Goal: Information Seeking & Learning: Learn about a topic

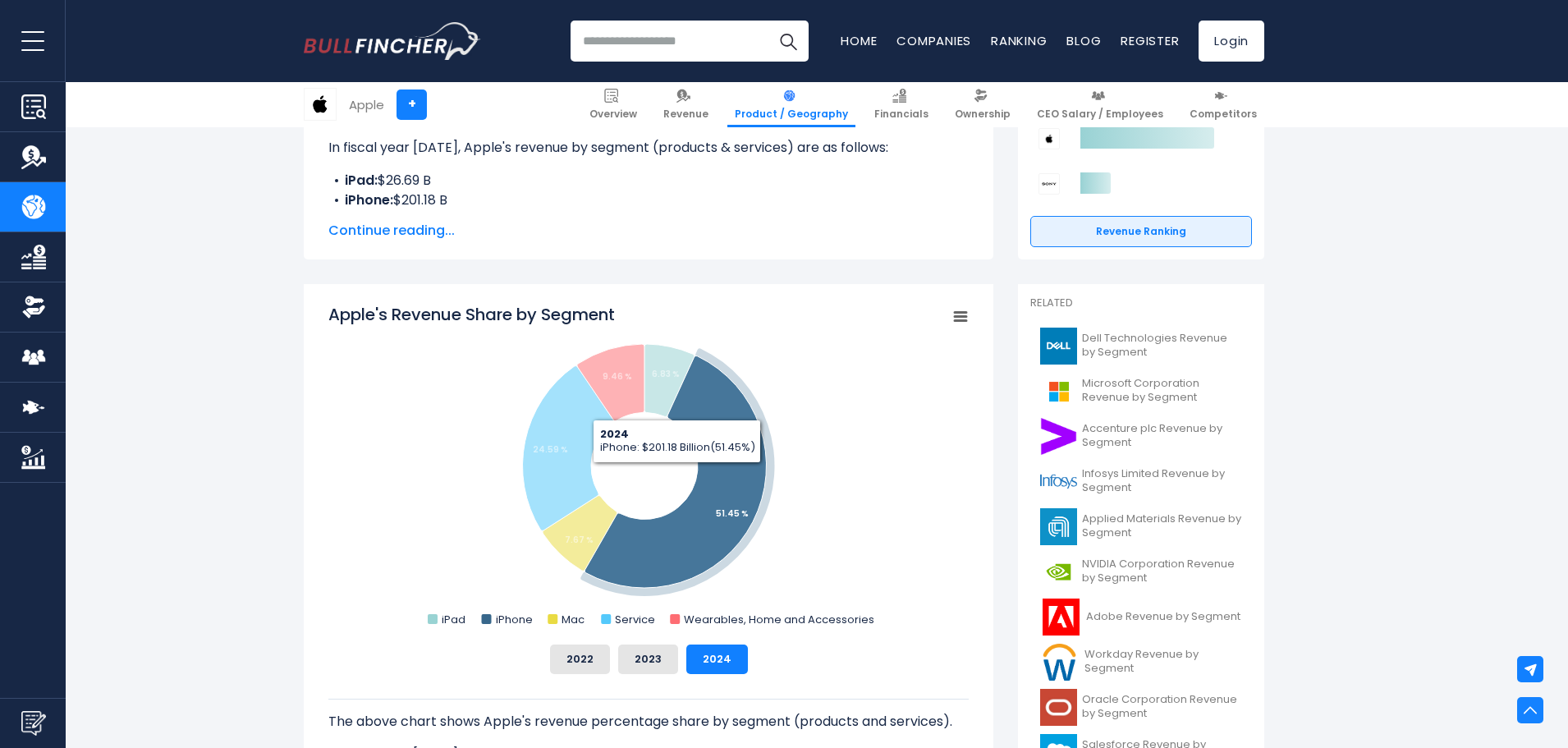
scroll to position [328, 0]
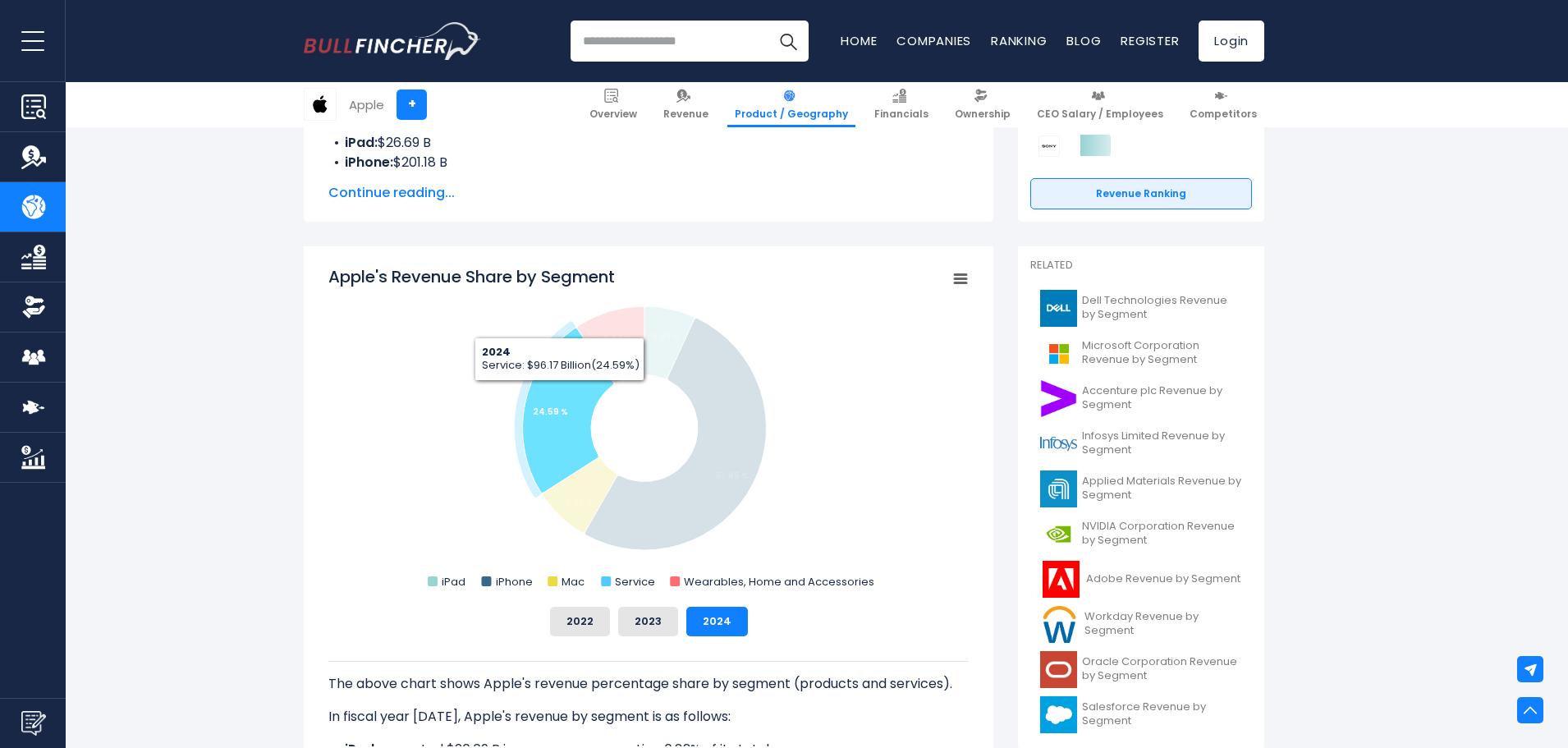
click at [559, 393] on icon "Apple's Revenue Share by Segment" at bounding box center [568, 410] width 91 height 165
click at [559, 393] on icon "Apple's Revenue Share by Segment" at bounding box center [560, 410] width 91 height 165
click at [559, 393] on icon "Apple's Revenue Share by Segment" at bounding box center [562, 410] width 91 height 165
click at [559, 393] on icon "Apple's Revenue Share by Segment" at bounding box center [566, 410] width 91 height 165
click at [559, 393] on icon "Apple's Revenue Share by Segment" at bounding box center [563, 410] width 91 height 165
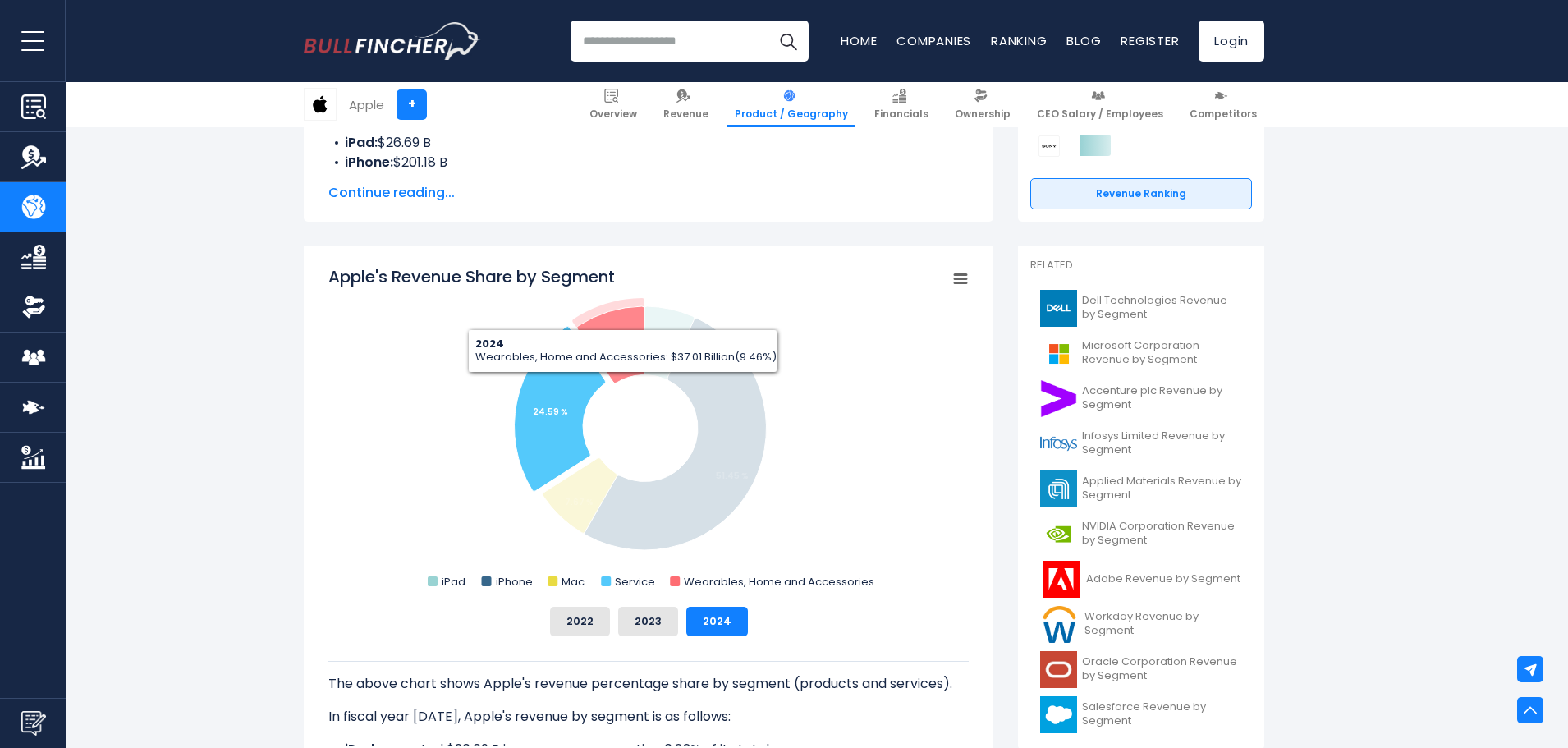
click at [623, 317] on icon "Apple's Revenue Share by Segment" at bounding box center [610, 344] width 67 height 77
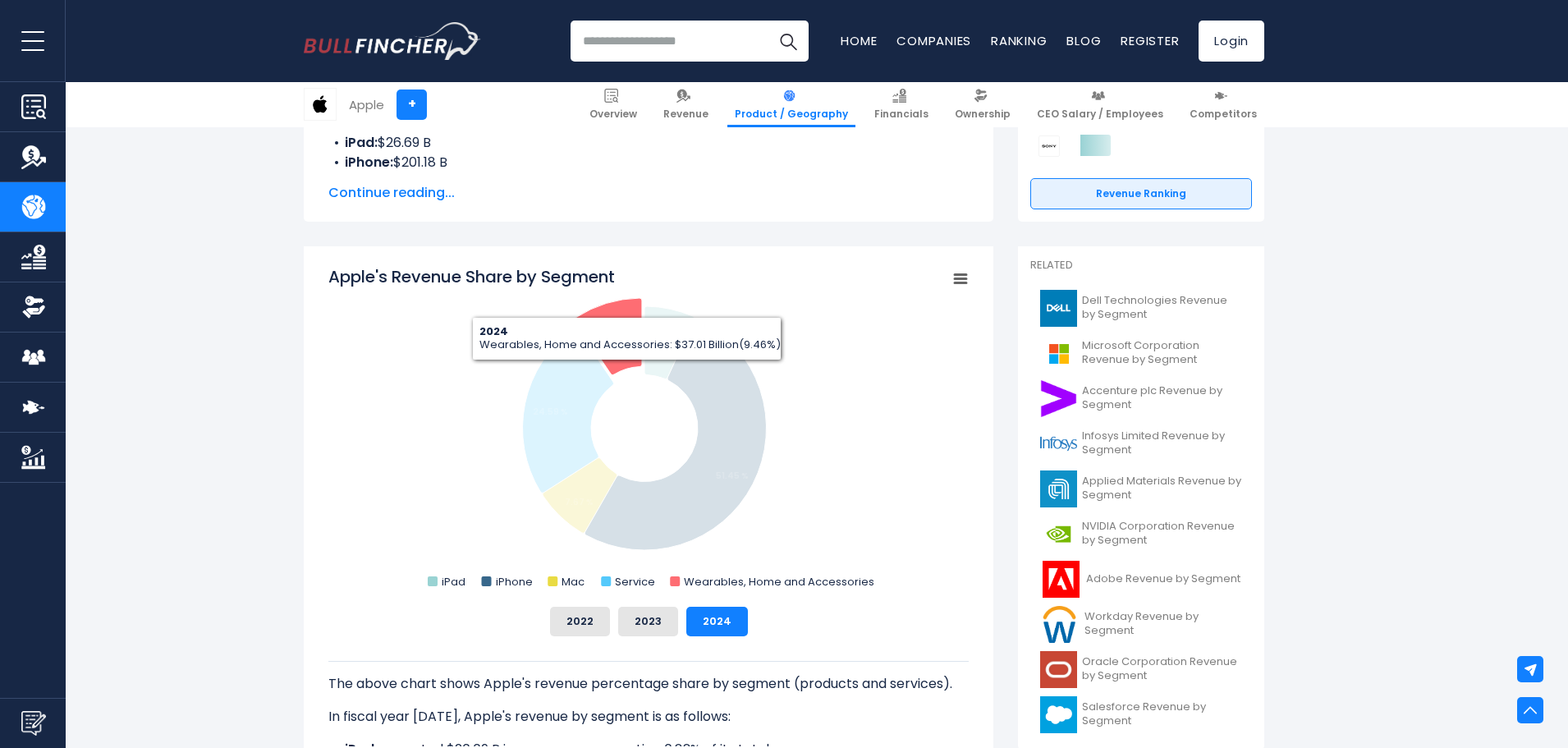
click at [627, 307] on icon "Apple's Revenue Share by Segment" at bounding box center [608, 336] width 67 height 77
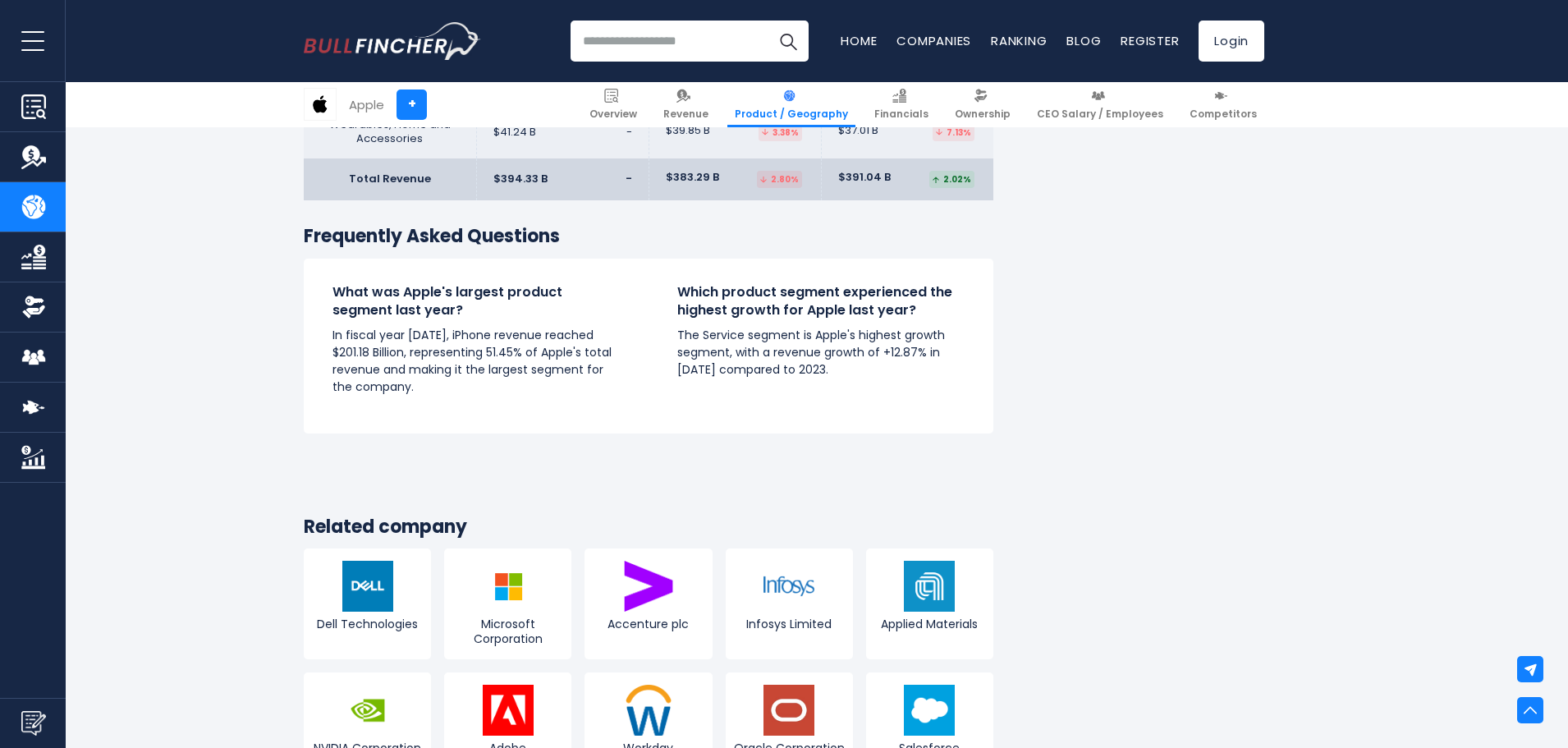
scroll to position [2791, 0]
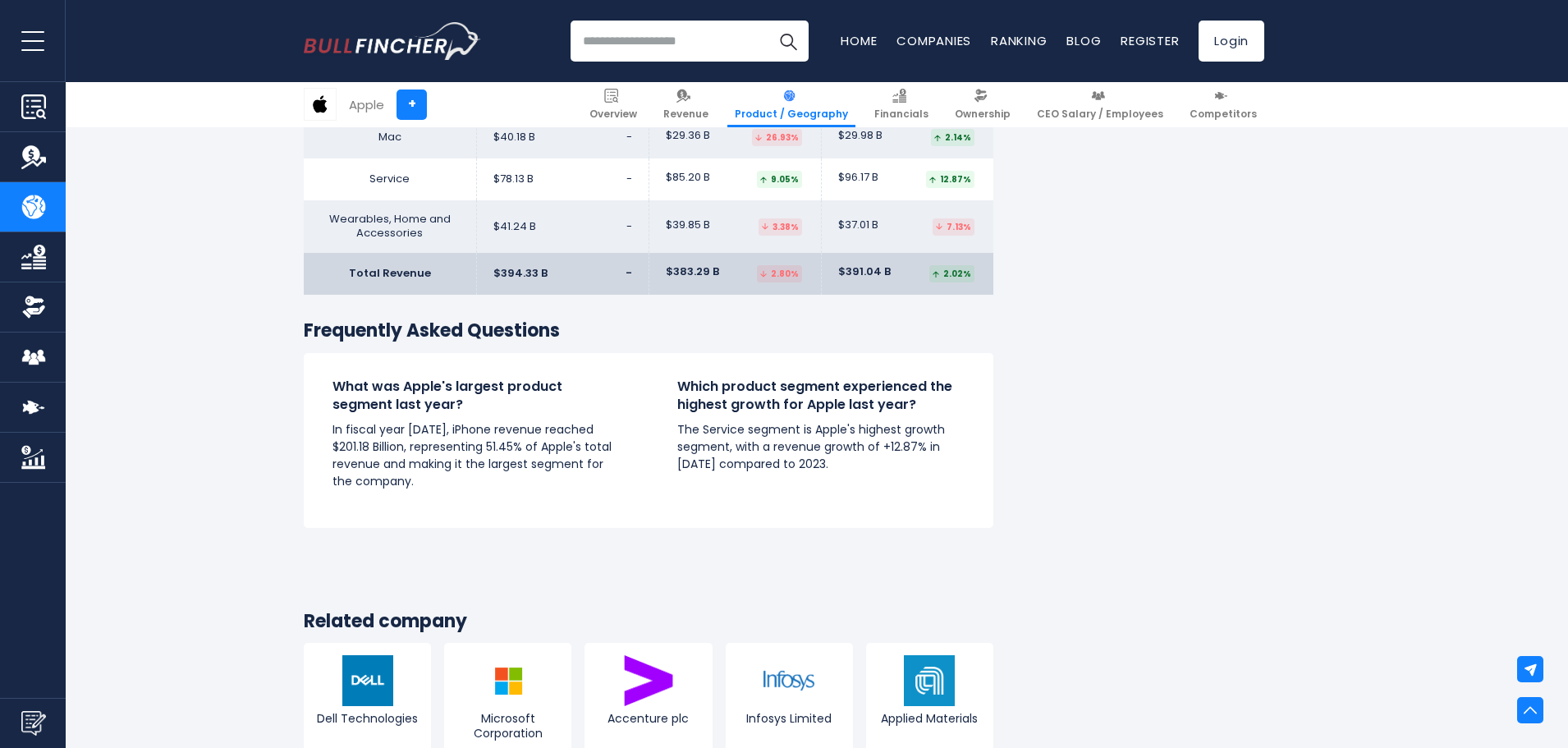
click at [35, 254] on img "Company Financials" at bounding box center [33, 256] width 24 height 24
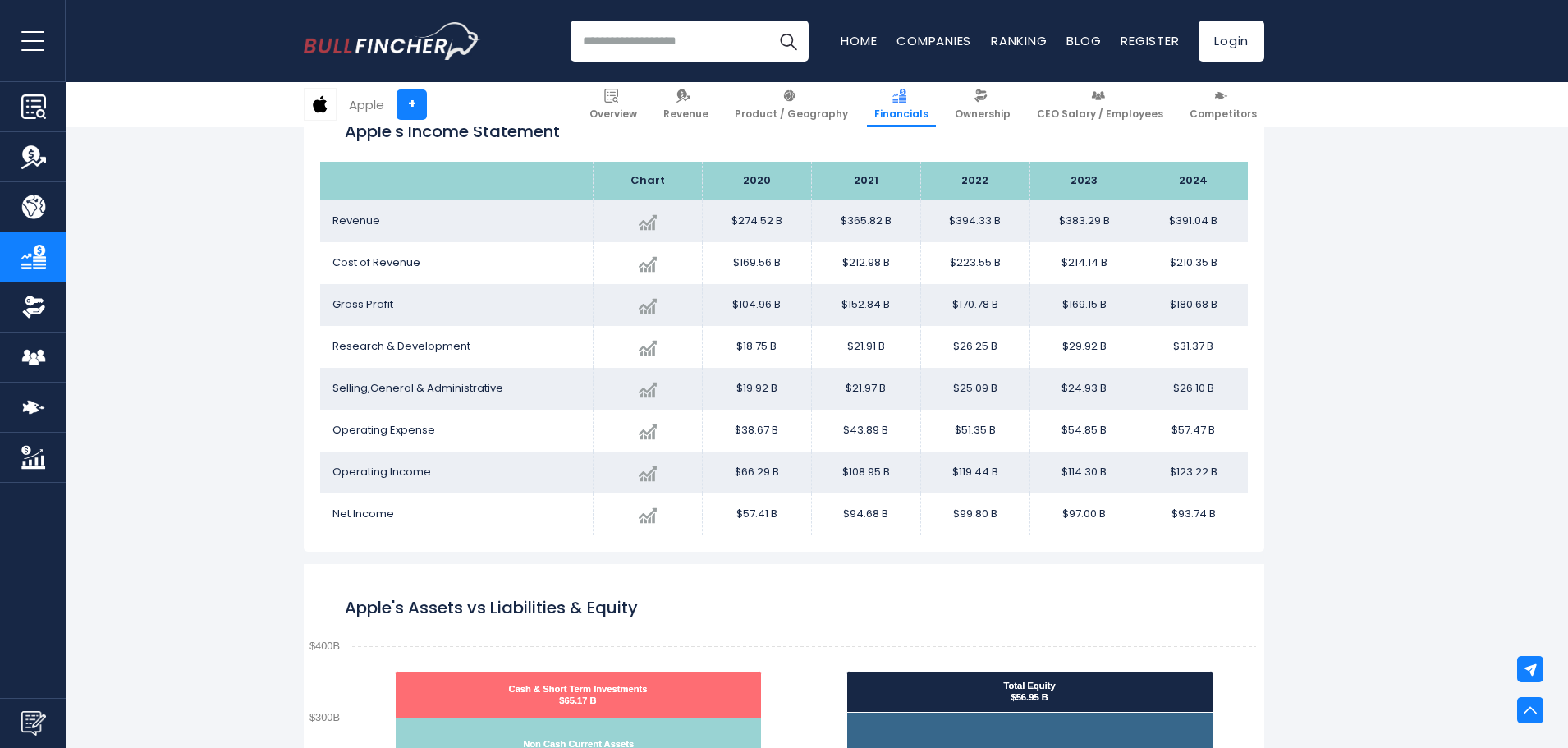
scroll to position [971, 0]
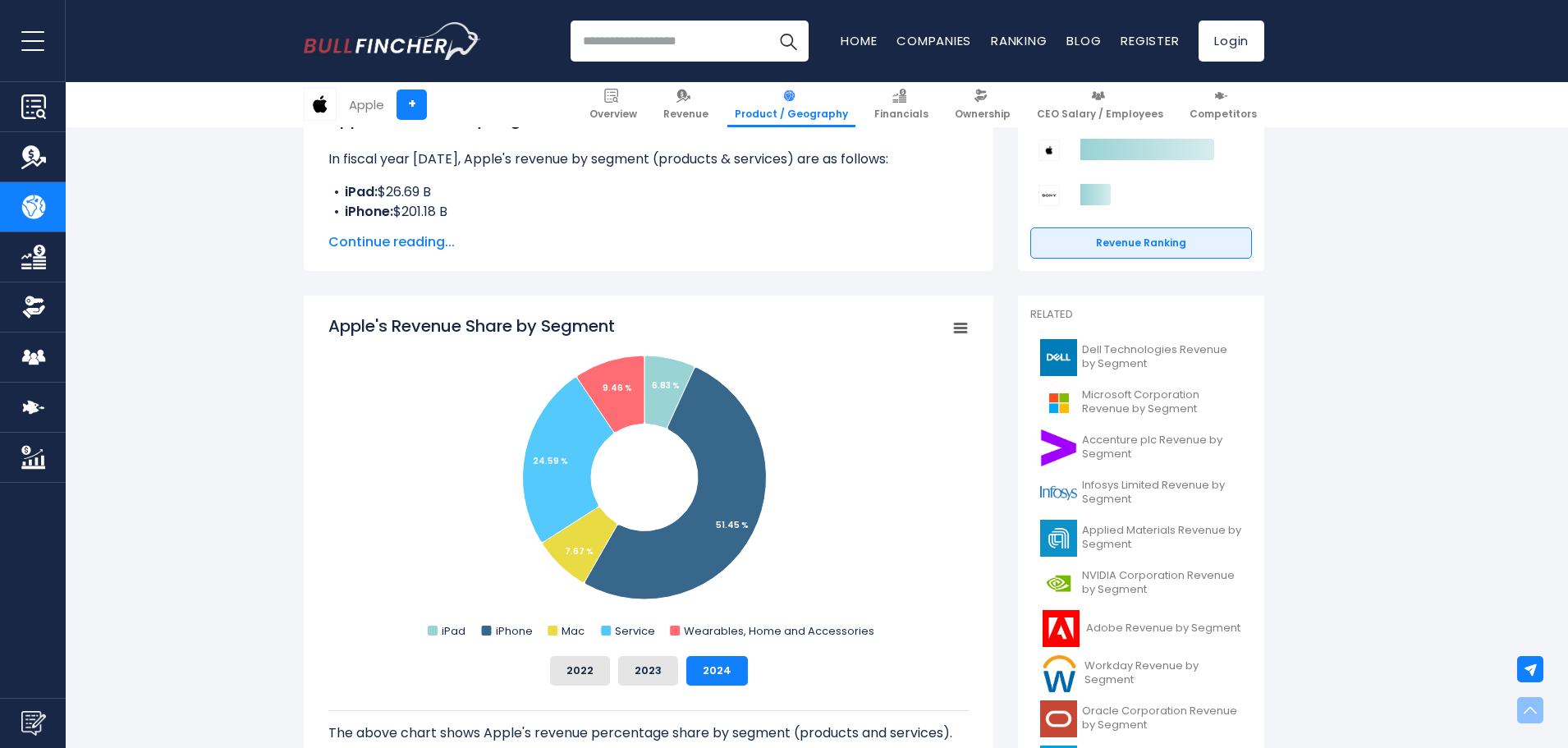
scroll to position [328, 0]
